Goal: Find specific page/section: Find specific page/section

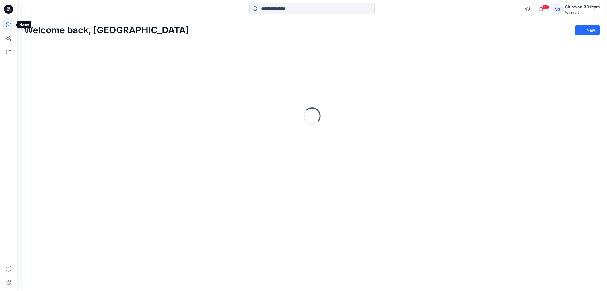
click at [12, 26] on icon at bounding box center [8, 24] width 13 height 13
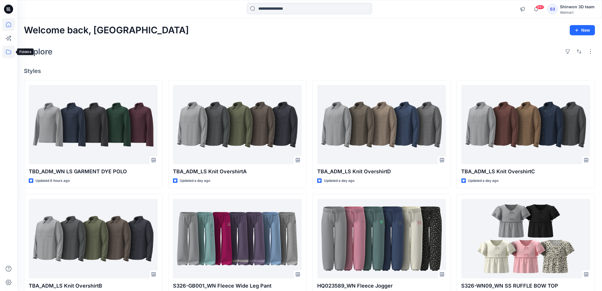
click at [11, 49] on icon at bounding box center [8, 52] width 13 height 13
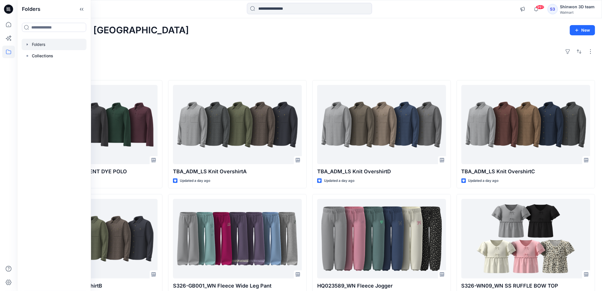
click at [45, 42] on div at bounding box center [54, 44] width 65 height 11
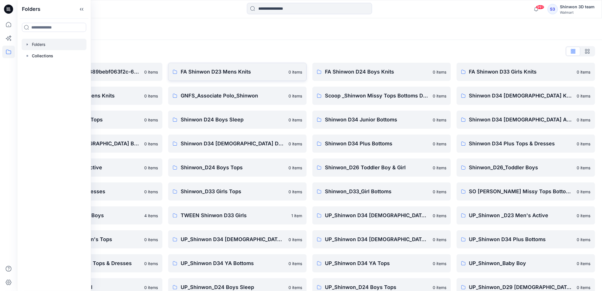
click at [250, 72] on p "FA Shinwon D23 Mens Knits" at bounding box center [233, 72] width 104 height 8
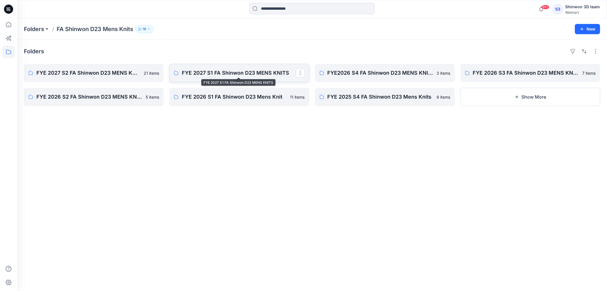
click at [248, 73] on p "FYE 2027 S1 FA Shinwon D23 MENS KNITS" at bounding box center [239, 73] width 114 height 8
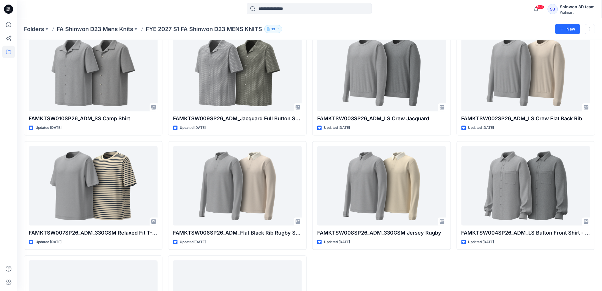
scroll to position [379, 0]
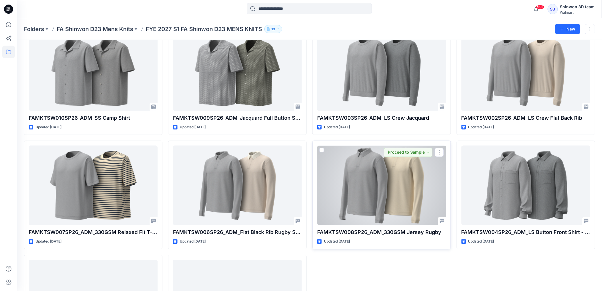
click at [384, 192] on div at bounding box center [381, 184] width 129 height 79
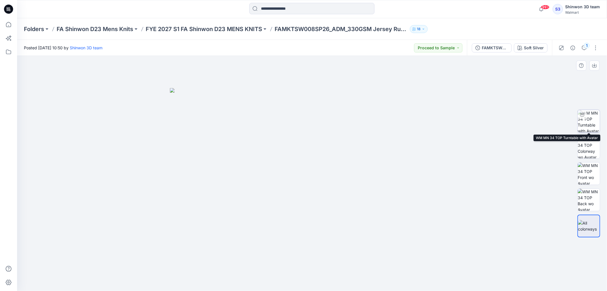
click at [596, 118] on img at bounding box center [589, 121] width 22 height 22
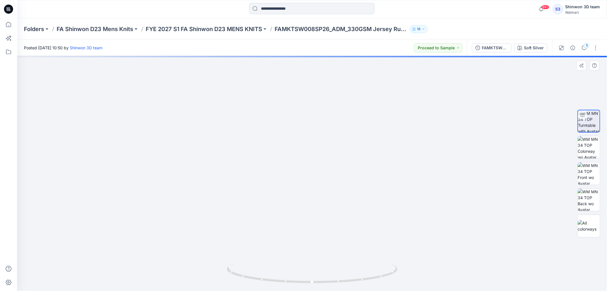
click at [313, 158] on img at bounding box center [312, 164] width 394 height 254
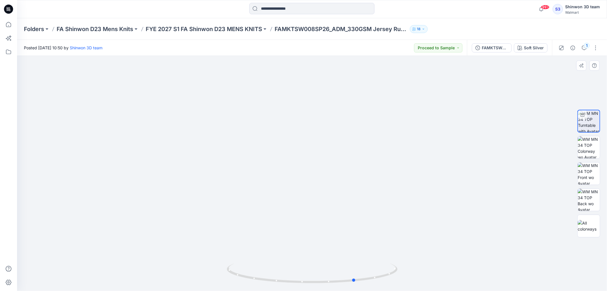
drag, startPoint x: 361, startPoint y: 279, endPoint x: 238, endPoint y: 262, distance: 124.4
click at [238, 262] on div at bounding box center [312, 276] width 171 height 28
drag, startPoint x: 366, startPoint y: 277, endPoint x: 235, endPoint y: 249, distance: 133.5
click at [235, 249] on div at bounding box center [312, 173] width 590 height 235
drag, startPoint x: 327, startPoint y: 283, endPoint x: 278, endPoint y: 271, distance: 50.0
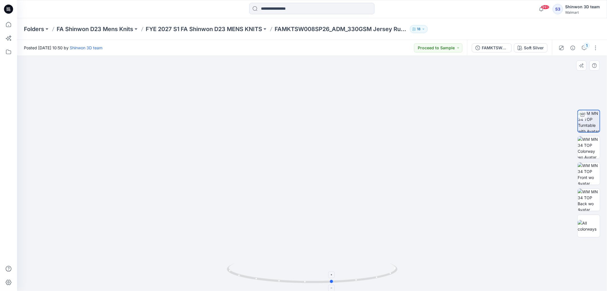
click at [278, 271] on icon at bounding box center [313, 273] width 172 height 21
click at [585, 143] on img at bounding box center [589, 147] width 22 height 22
click at [586, 112] on div at bounding box center [582, 114] width 9 height 9
click at [515, 105] on div at bounding box center [312, 173] width 590 height 235
